Goal: Entertainment & Leisure: Consume media (video, audio)

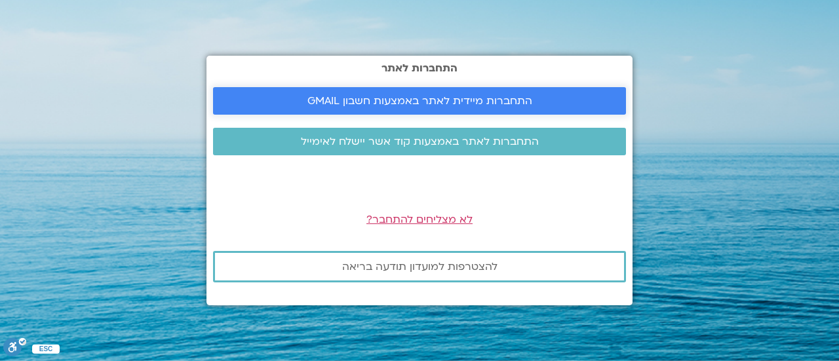
click at [505, 91] on link "התחברות מיידית לאתר באמצעות חשבון GMAIL" at bounding box center [419, 101] width 413 height 28
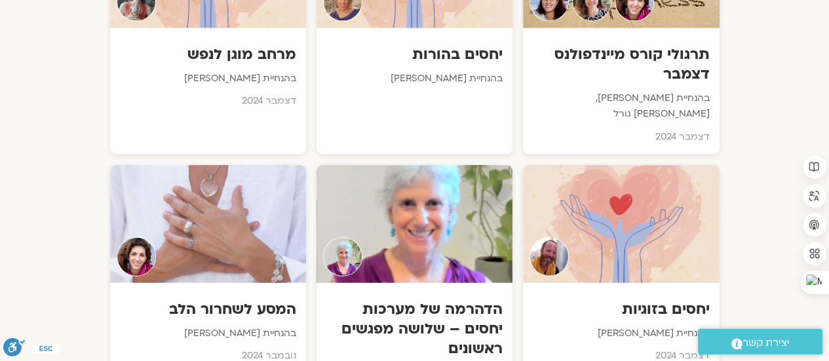
scroll to position [2986, 0]
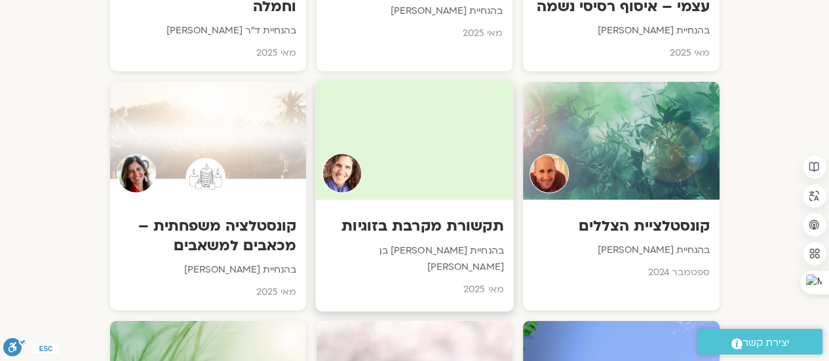
click at [378, 216] on h3 "תקשורת מקרבת בזוגיות" at bounding box center [414, 226] width 178 height 20
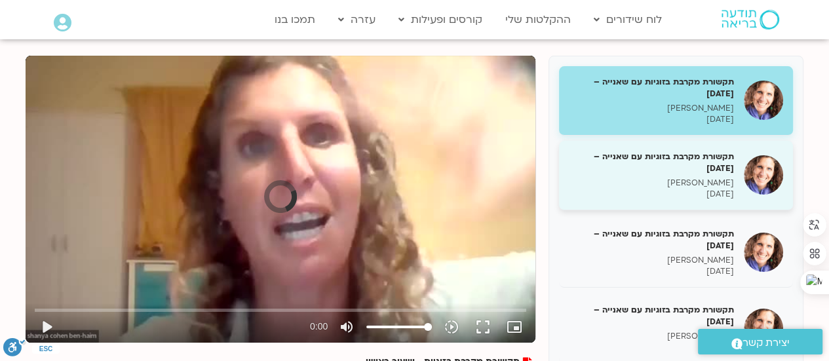
scroll to position [131, 0]
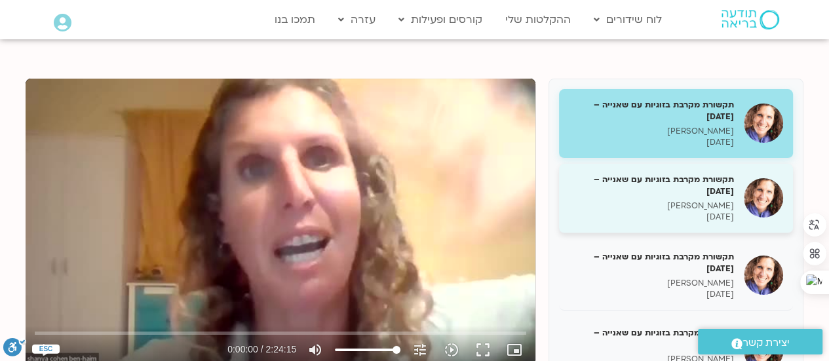
click at [710, 196] on h5 "תקשורת מקרבת בזוגיות עם שאנייה – 27/05/25" at bounding box center [651, 186] width 165 height 24
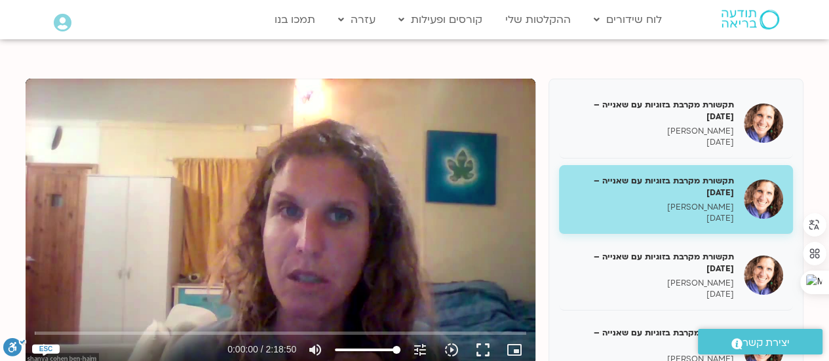
click at [284, 201] on div "Skip Ad 2:08 play_arrow 0:00:00 / 2:18:50 volume_up Mute tune Resolution Auto 7…" at bounding box center [281, 222] width 510 height 287
type input "2.230396"
type input "7.82670454545455"
type input "2.297022"
type input "7.82670454545455"
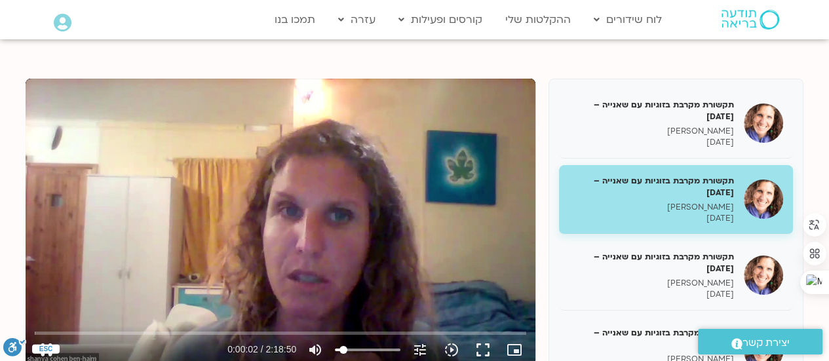
click at [343, 349] on input "Volume" at bounding box center [368, 350] width 66 height 8
type input "3.063411"
type input "12.3721590909091"
type input "3.083278"
type input "13.28125"
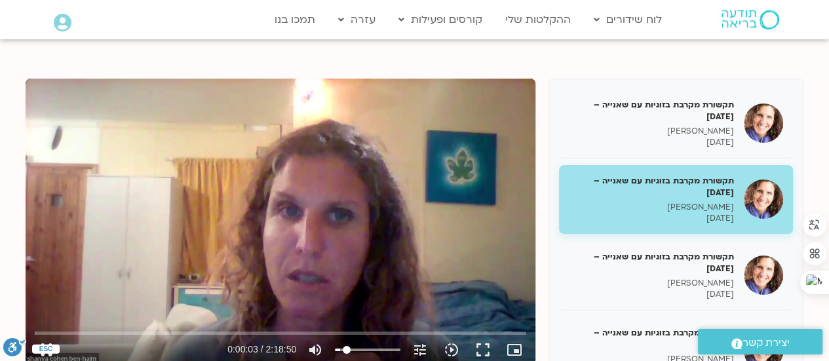
type input "3.130206"
type input "14.1903409090909"
type input "3.146677"
type input "16.0085227272727"
type input "3.215807"
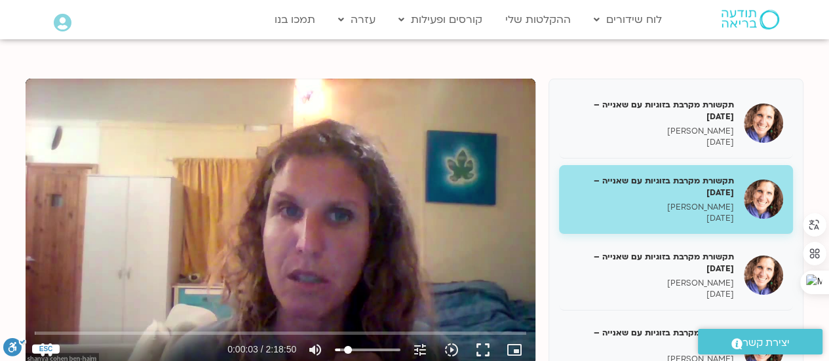
type input "16.9176136363636"
type input "3.247413"
type input "18.7357954545455"
type input "3.36361"
type input "19.6448863636364"
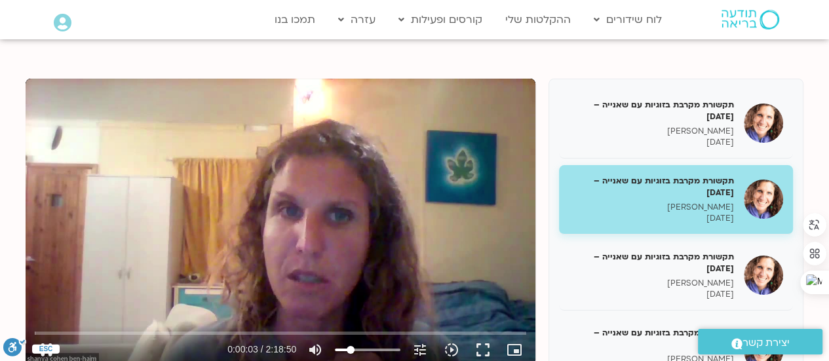
type input "3.380074"
type input "20.5539772727273"
type input "6.009184"
type input "20.5539772727273"
click at [351, 348] on input "Volume" at bounding box center [368, 350] width 66 height 8
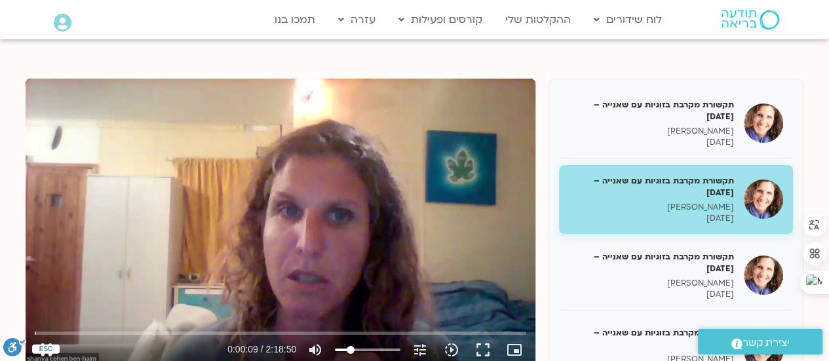
click at [336, 180] on div "Skip Ad 2:08 pause 0:00:09 / 2:18:50 volume_up Mute tune Resolution Auto 720p s…" at bounding box center [281, 222] width 510 height 287
click at [490, 93] on div "Skip Ad 2:08 play_arrow 0:00:09 / 2:18:50 volume_up Mute tune Resolution Auto 7…" at bounding box center [281, 222] width 510 height 287
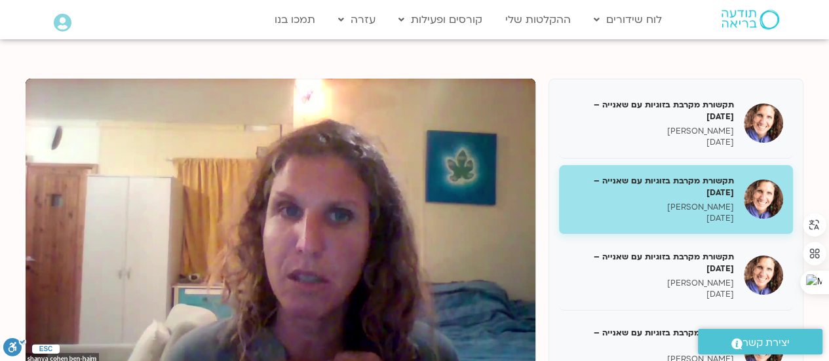
drag, startPoint x: 558, startPoint y: 119, endPoint x: 639, endPoint y: 69, distance: 95.3
click at [558, 120] on div "תקשורת מקרבת בזוגיות עם שאנייה – 20/05/25 שאנייה כהן בן חיים 20/05/2025 תקשורת …" at bounding box center [676, 308] width 255 height 459
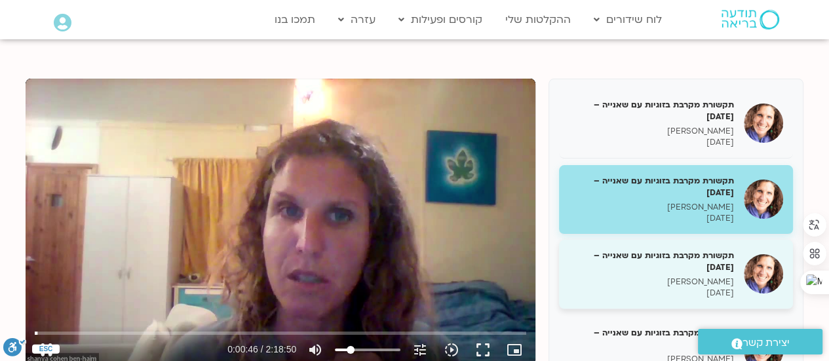
type input "46.177099"
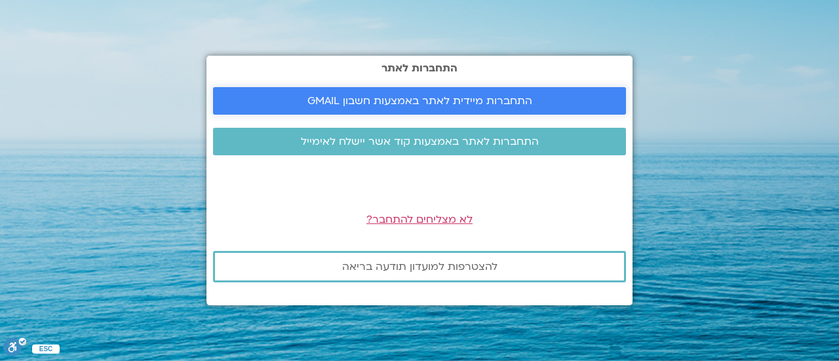
click at [518, 103] on span "התחברות מיידית לאתר באמצעות חשבון GMAIL" at bounding box center [419, 101] width 225 height 12
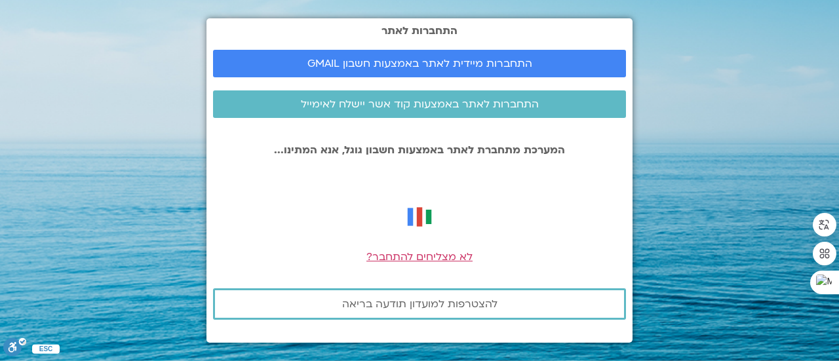
click at [739, 161] on section "התחברות לאתר התחברות מיידית לאתר באמצעות חשבון GMAIL התחברות לאתר באמצעות קוד א…" at bounding box center [419, 180] width 839 height 361
click at [433, 62] on span "התחברות מיידית לאתר באמצעות חשבון GMAIL" at bounding box center [419, 64] width 225 height 12
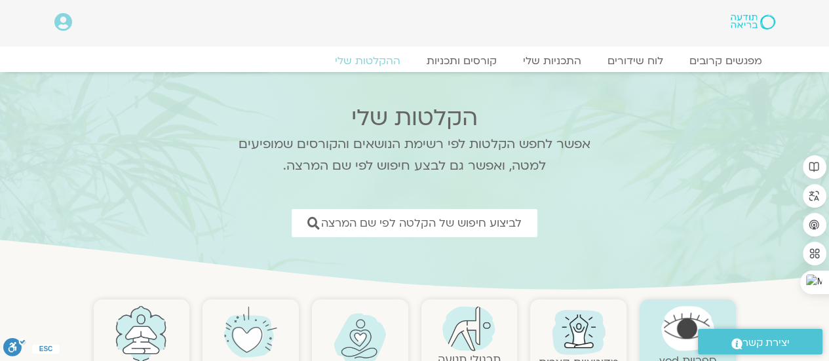
click at [64, 23] on icon at bounding box center [63, 22] width 18 height 18
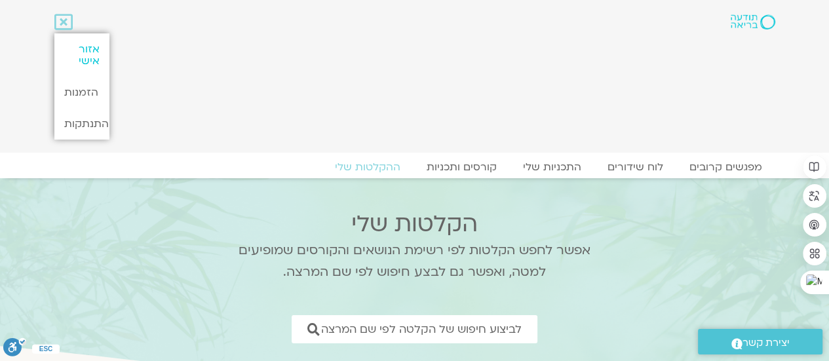
click at [86, 56] on link "אזור אישי" at bounding box center [81, 54] width 55 height 43
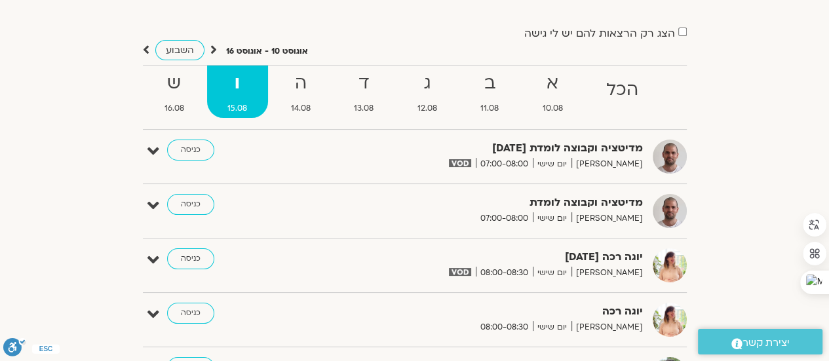
scroll to position [28, 0]
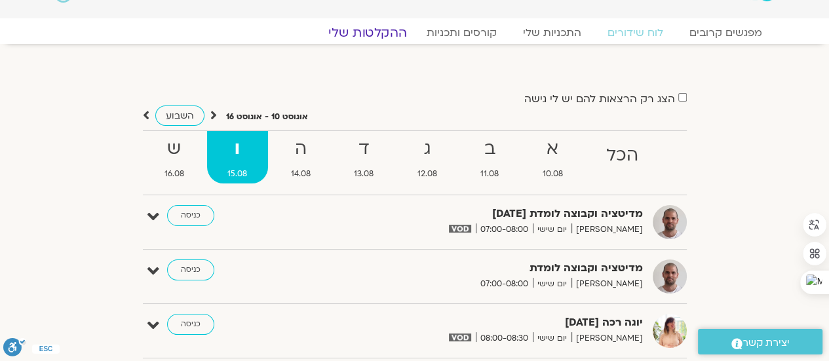
click at [381, 31] on link "ההקלטות שלי" at bounding box center [368, 33] width 110 height 16
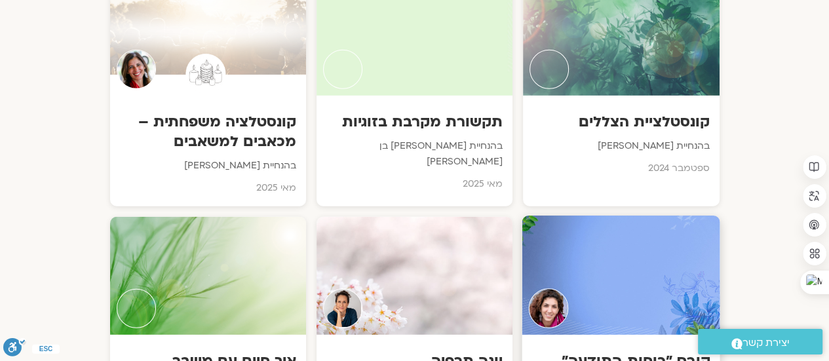
scroll to position [3073, 0]
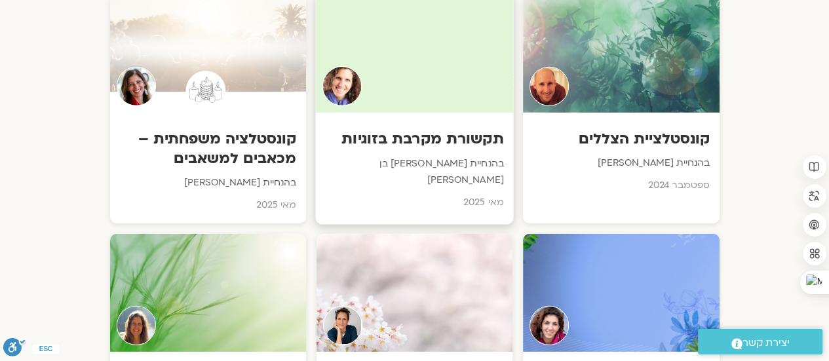
click at [427, 113] on div "תקשורת מקרבת בזוגיות בהנחיית שאנייה כהן בן חיים מאי 2025" at bounding box center [414, 167] width 198 height 108
click at [431, 129] on h3 "תקשורת מקרבת בזוגיות" at bounding box center [414, 139] width 178 height 20
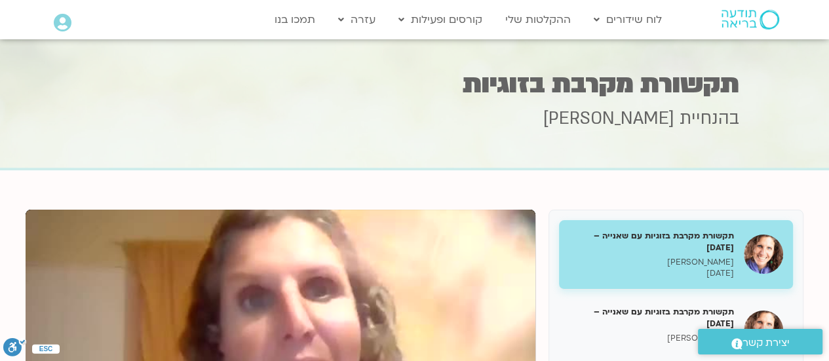
scroll to position [6, 0]
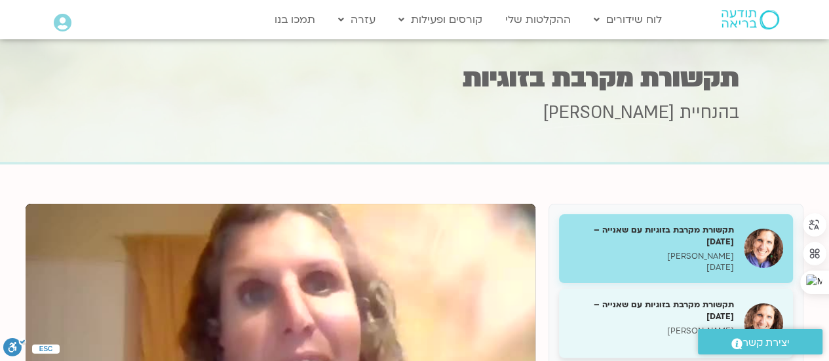
click at [666, 317] on h5 "תקשורת מקרבת בזוגיות עם שאנייה – [DATE]" at bounding box center [651, 311] width 165 height 24
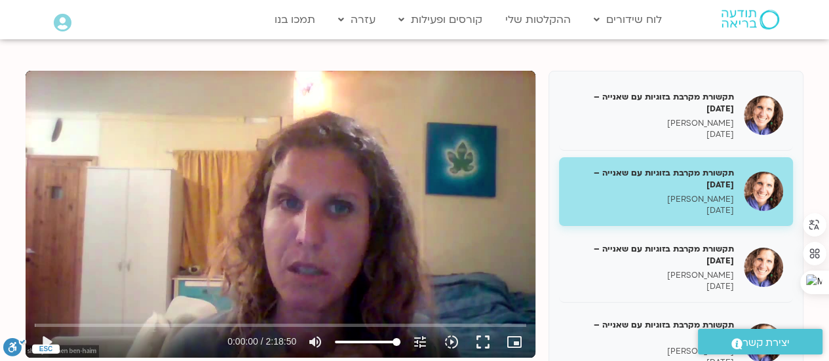
scroll to position [203, 0]
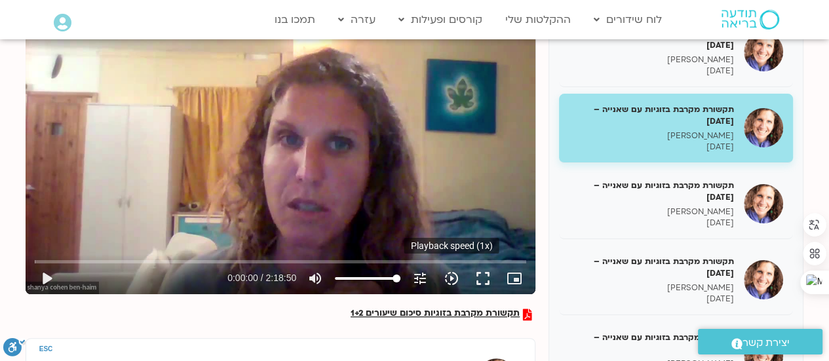
click at [454, 276] on icon "slow_motion_video" at bounding box center [452, 279] width 16 height 16
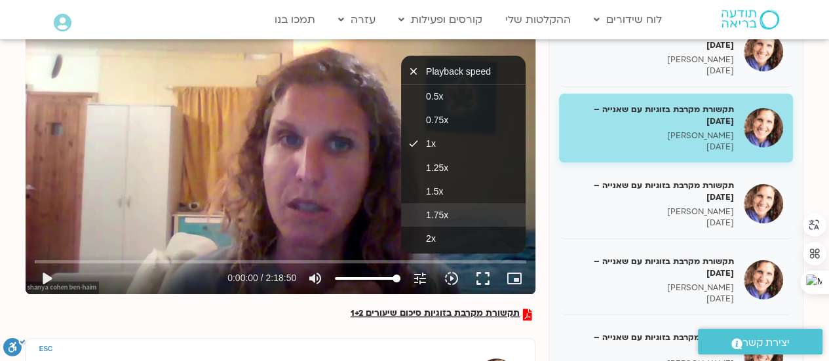
click at [435, 212] on span "1.75x" at bounding box center [437, 215] width 22 height 10
click at [50, 273] on button "play_arrow" at bounding box center [46, 278] width 31 height 31
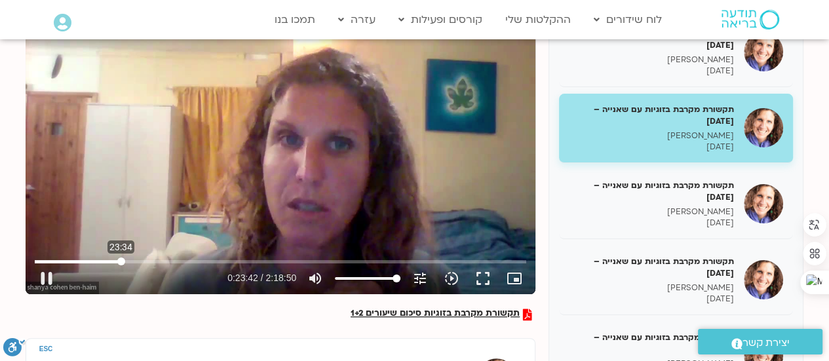
click at [121, 262] on input "Seek" at bounding box center [281, 262] width 492 height 8
type input "1424.976752"
type input "20.5539772727273"
type input "1425.179421"
type input "20.5539772727273"
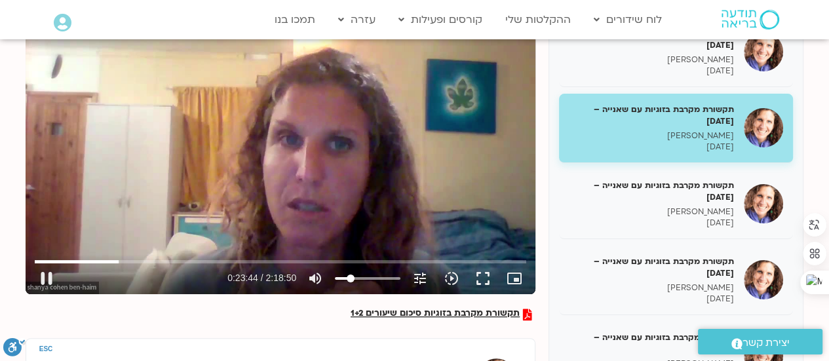
click at [351, 278] on input "Volume" at bounding box center [368, 279] width 66 height 8
click at [305, 170] on div "Skip Ad 1:22:48 pause 0:25:18 / 2:18:50 volume_up Mute tune Resolution Auto 720…" at bounding box center [281, 150] width 510 height 287
click at [258, 182] on div "Skip Ad 2:00:58 play_arrow 0:25:19 / 2:18:50 volume_up Mute tune Resolution Aut…" at bounding box center [281, 150] width 510 height 287
click at [357, 266] on div "pause 0:26:09 / 2:18:50 volume_up Mute tune Resolution Auto 720p slow_motion_vi…" at bounding box center [280, 278] width 499 height 31
click at [356, 263] on input "Seek" at bounding box center [281, 262] width 492 height 8
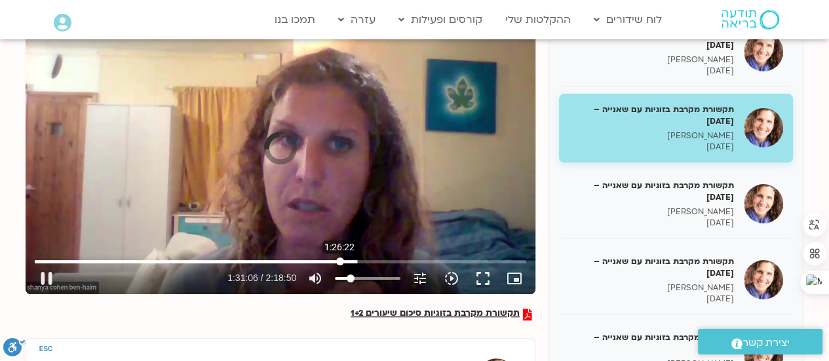
click at [340, 261] on input "Seek" at bounding box center [281, 262] width 492 height 8
click at [350, 259] on input "Seek" at bounding box center [281, 262] width 492 height 8
drag, startPoint x: 345, startPoint y: 259, endPoint x: 352, endPoint y: 256, distance: 7.1
click at [351, 258] on input "Seek" at bounding box center [281, 262] width 492 height 8
click at [330, 143] on div "Skip Ad 1:56:27 pause 1:31:06 / 2:18:50 volume_up Mute tune Resolution Auto 720…" at bounding box center [281, 150] width 510 height 287
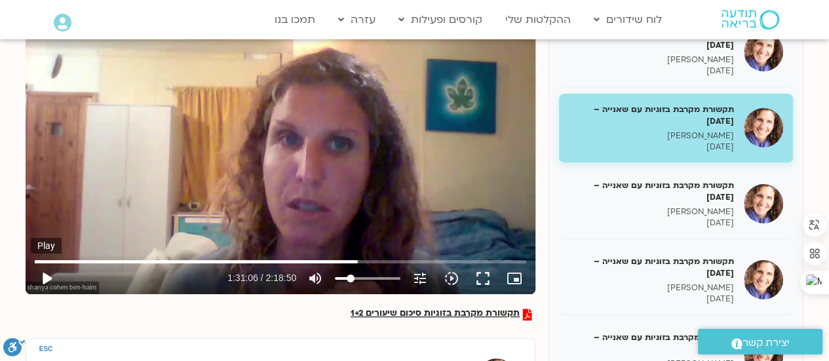
click at [39, 279] on button "play_arrow" at bounding box center [46, 278] width 31 height 31
click at [44, 275] on button "pause" at bounding box center [46, 278] width 31 height 31
click at [231, 151] on div "Skip Ad 51:12 play_arrow 1:32:59 / 2:18:50 volume_up Mute tune Resolution Auto …" at bounding box center [281, 150] width 510 height 287
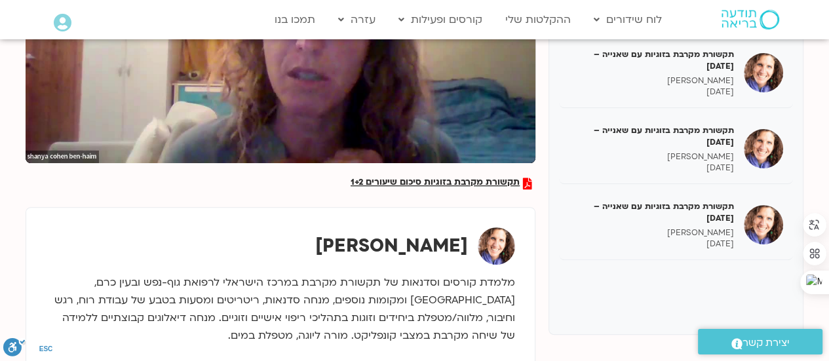
scroll to position [268, 0]
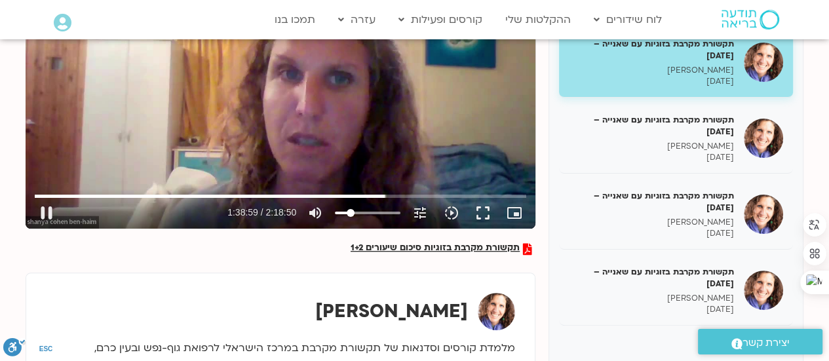
click at [318, 149] on div "Skip Ad 1:39:32 pause 1:38:59 / 2:18:50 volume_up Mute tune Resolution Auto 720…" at bounding box center [281, 85] width 510 height 287
type input "5940.057421"
